Goal: Task Accomplishment & Management: Manage account settings

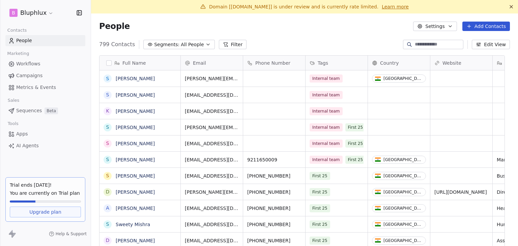
scroll to position [211, 416]
click at [43, 77] on link "Campaigns" at bounding box center [45, 75] width 80 height 11
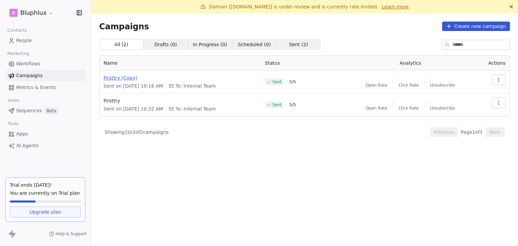
click at [125, 80] on span "Firsttry (Copy)" at bounding box center [179, 78] width 153 height 7
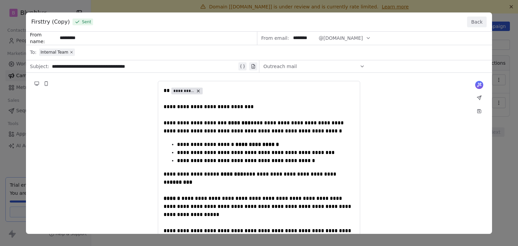
click at [472, 23] on button "Back" at bounding box center [477, 22] width 20 height 11
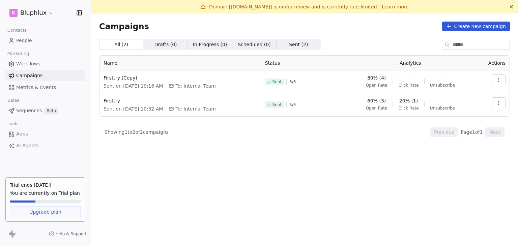
click at [359, 163] on div "All ( 2 ) All ( 2 ) Drafts ( 0 ) Drafts ( 0 ) In Progress ( 0 ) In Progress ( 0…" at bounding box center [304, 119] width 411 height 161
click at [25, 43] on span "People" at bounding box center [24, 40] width 16 height 7
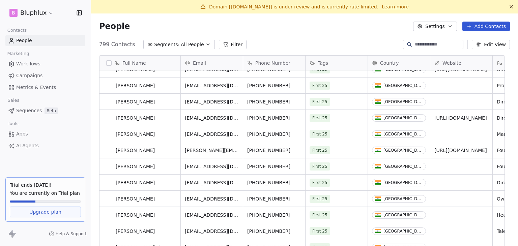
scroll to position [438, 0]
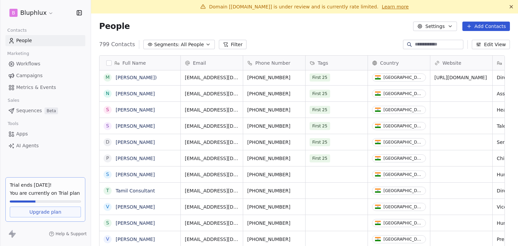
click at [481, 27] on button "Add Contacts" at bounding box center [486, 26] width 48 height 9
click at [484, 37] on span "Create new contact" at bounding box center [489, 40] width 46 height 7
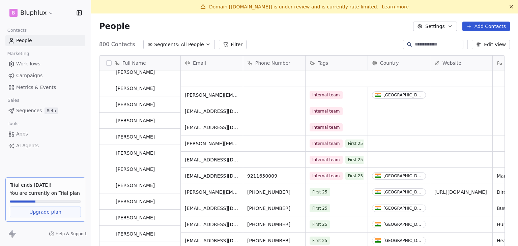
scroll to position [0, 0]
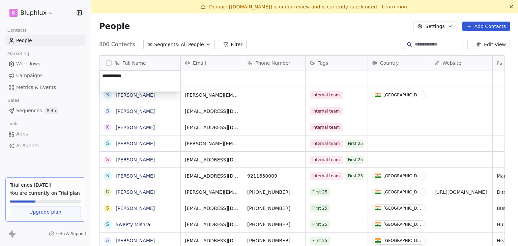
type textarea "**********"
click at [200, 82] on html "B Bluphlux Contacts People Marketing Workflows Campaigns Metrics & Events Sales…" at bounding box center [259, 123] width 518 height 246
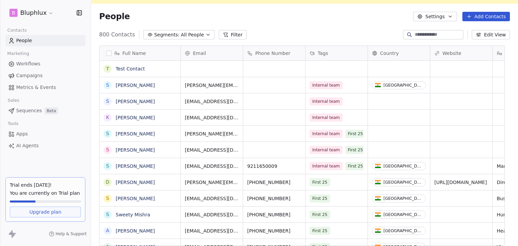
drag, startPoint x: 176, startPoint y: 17, endPoint x: 184, endPoint y: 21, distance: 8.8
click at [176, 17] on div "People Settings Add Contacts" at bounding box center [304, 16] width 411 height 9
click at [219, 68] on div "grid" at bounding box center [212, 69] width 62 height 16
type input "**********"
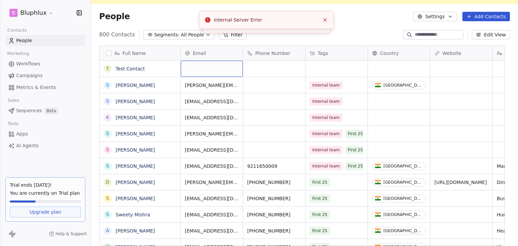
click at [217, 65] on div "grid" at bounding box center [212, 69] width 62 height 16
type input "**********"
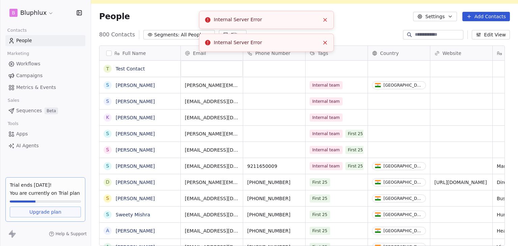
click at [325, 19] on icon "Close toast" at bounding box center [325, 20] width 6 height 6
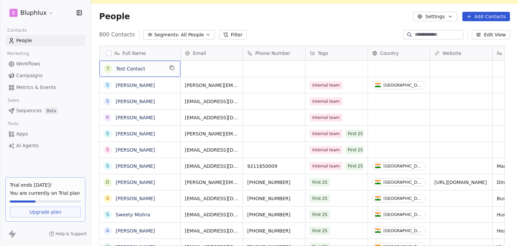
click at [137, 69] on span "Test Contact" at bounding box center [140, 68] width 48 height 7
click at [260, 18] on div "People Settings Add Contacts" at bounding box center [304, 16] width 411 height 9
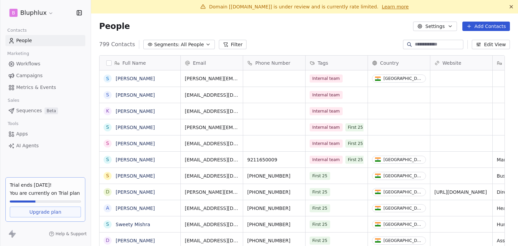
scroll to position [211, 416]
click at [35, 14] on html "B Bluphlux Contacts People Marketing Workflows Campaigns Metrics & Events Sales…" at bounding box center [259, 123] width 518 height 246
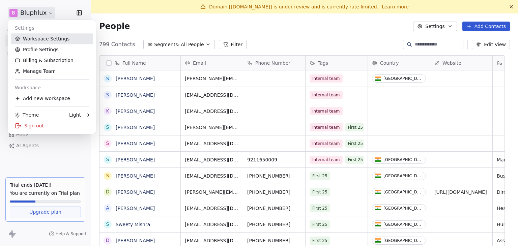
click at [50, 42] on link "Workspace Settings" at bounding box center [52, 38] width 82 height 11
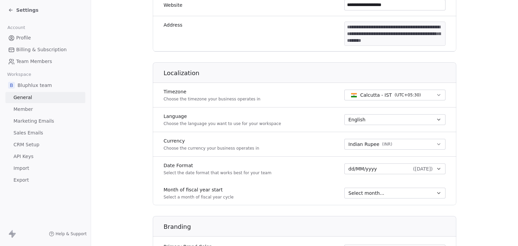
drag, startPoint x: 46, startPoint y: 121, endPoint x: 90, endPoint y: 123, distance: 44.2
click at [46, 121] on span "Marketing Emails" at bounding box center [33, 121] width 40 height 7
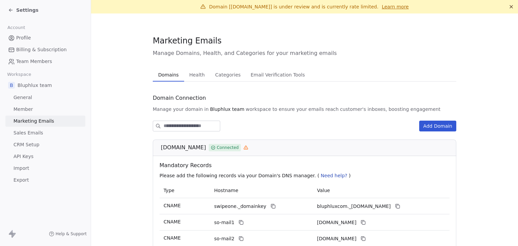
click at [382, 7] on link "Learn more" at bounding box center [395, 6] width 27 height 7
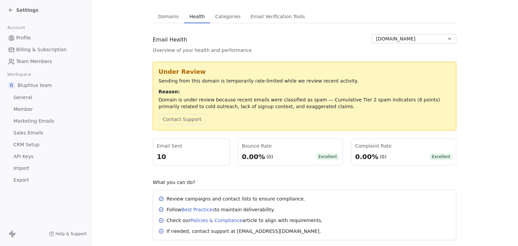
scroll to position [74, 0]
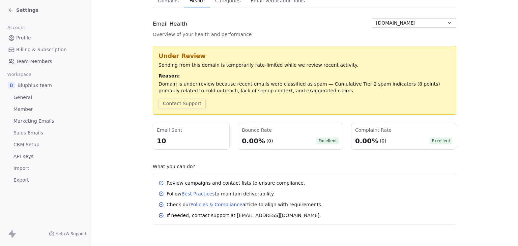
click at [31, 36] on link "Profile" at bounding box center [45, 37] width 80 height 11
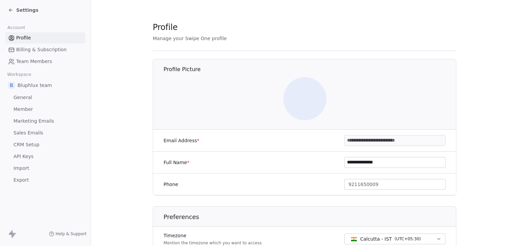
click at [29, 10] on span "Settings" at bounding box center [27, 10] width 22 height 7
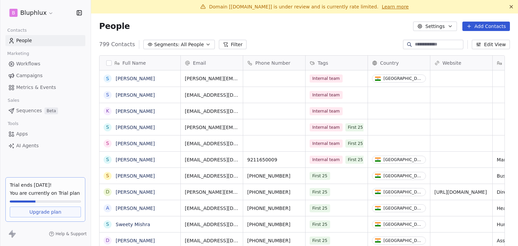
scroll to position [211, 416]
click at [34, 76] on span "Campaigns" at bounding box center [29, 75] width 26 height 7
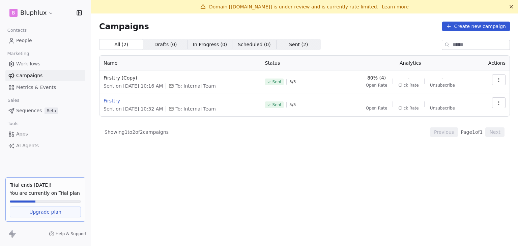
click at [110, 101] on span "Firsttry" at bounding box center [179, 100] width 153 height 7
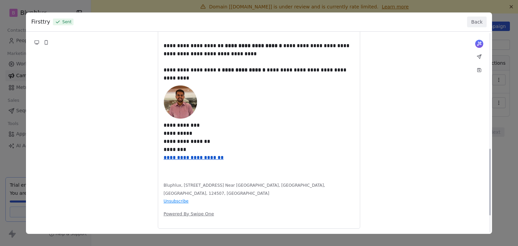
scroll to position [401, 0]
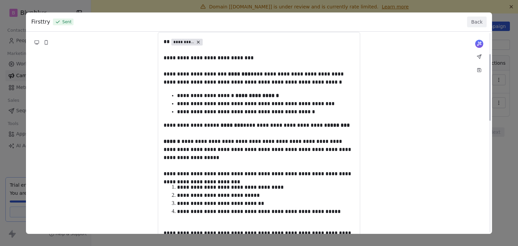
scroll to position [30, 0]
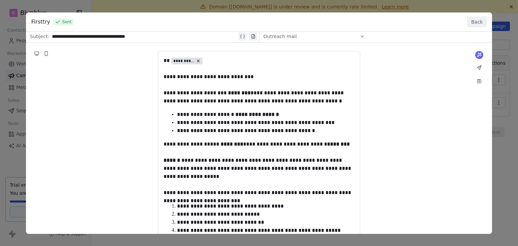
drag, startPoint x: 162, startPoint y: 75, endPoint x: 206, endPoint y: 134, distance: 73.9
click at [480, 23] on button "Back" at bounding box center [477, 22] width 20 height 11
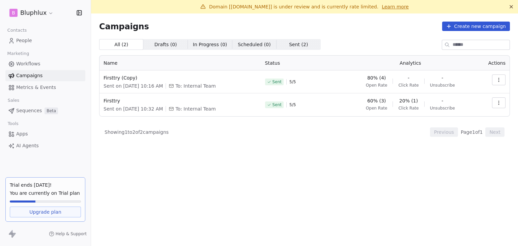
click at [498, 101] on icon "button" at bounding box center [498, 102] width 5 height 5
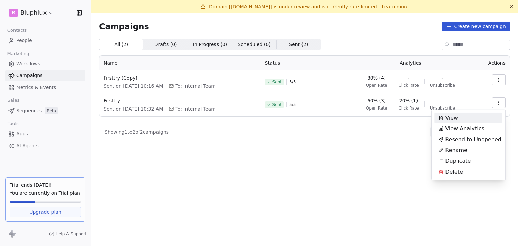
click at [497, 80] on html "B Bluphlux Contacts People Marketing Workflows Campaigns Metrics & Events Sales…" at bounding box center [259, 123] width 518 height 246
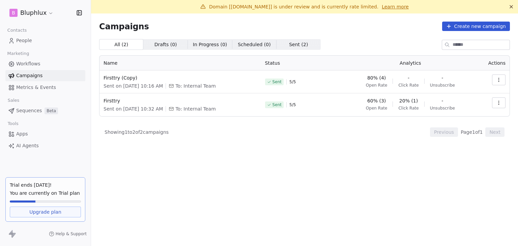
click at [497, 80] on icon "button" at bounding box center [498, 79] width 5 height 5
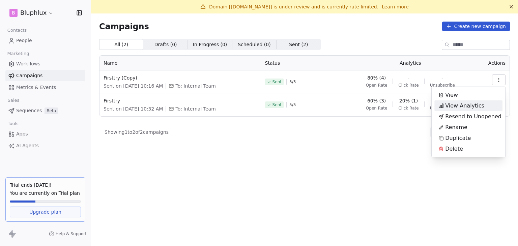
click at [476, 105] on span "View Analytics" at bounding box center [464, 106] width 39 height 8
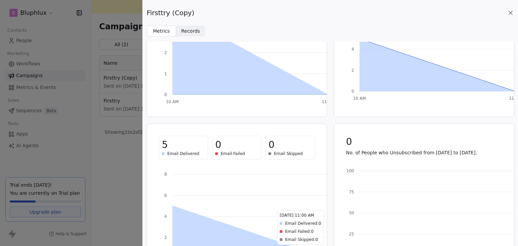
scroll to position [0, 0]
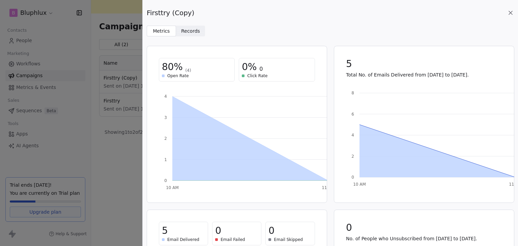
click at [194, 29] on span "Records" at bounding box center [190, 31] width 19 height 7
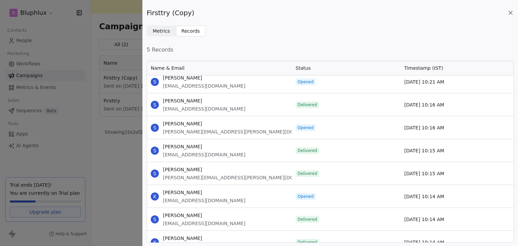
scroll to position [61, 0]
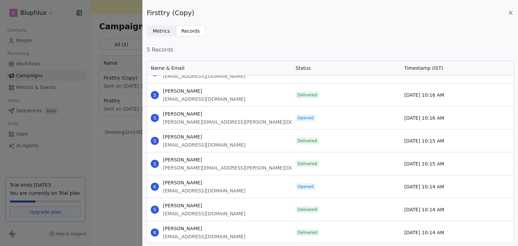
click at [508, 13] on icon at bounding box center [510, 12] width 7 height 7
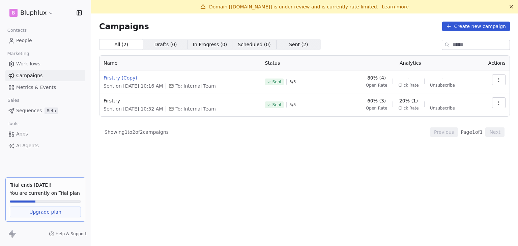
click at [125, 79] on span "Firsttry (Copy)" at bounding box center [179, 78] width 153 height 7
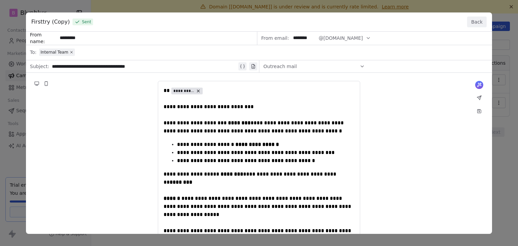
click at [480, 19] on button "Back" at bounding box center [477, 22] width 20 height 11
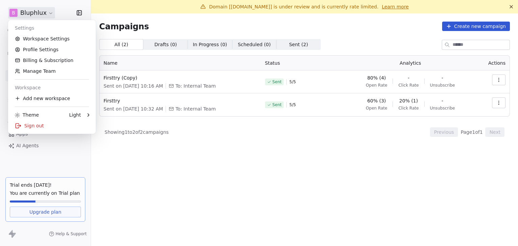
click at [20, 13] on html "B Bluphlux Contacts People Marketing Workflows Campaigns Metrics & Events Sales…" at bounding box center [259, 123] width 518 height 246
click at [36, 41] on link "Workspace Settings" at bounding box center [52, 38] width 82 height 11
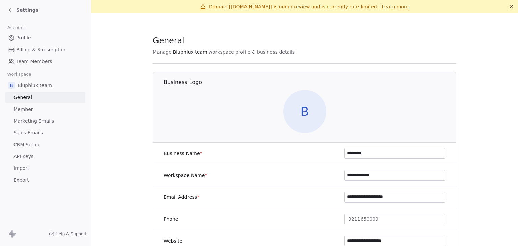
click at [47, 122] on span "Marketing Emails" at bounding box center [33, 121] width 40 height 7
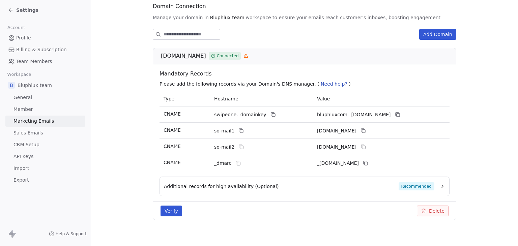
scroll to position [98, 0]
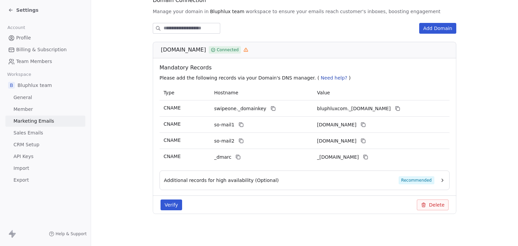
click at [31, 11] on span "Settings" at bounding box center [27, 10] width 22 height 7
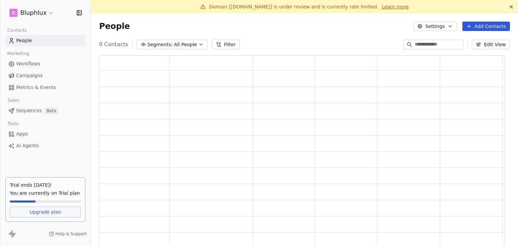
scroll to position [195, 400]
click at [30, 12] on html "B Bluphlux Contacts People Marketing Workflows Campaigns Metrics & Events Sales…" at bounding box center [259, 123] width 518 height 246
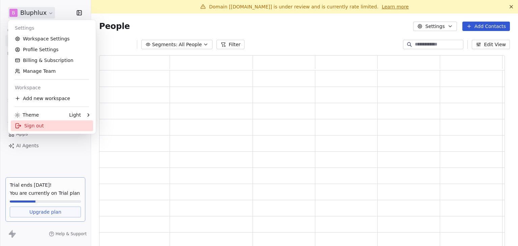
click at [33, 126] on div "Sign out" at bounding box center [52, 125] width 82 height 11
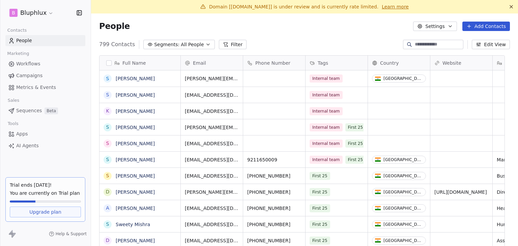
scroll to position [211, 416]
